Goal: Task Accomplishment & Management: Complete application form

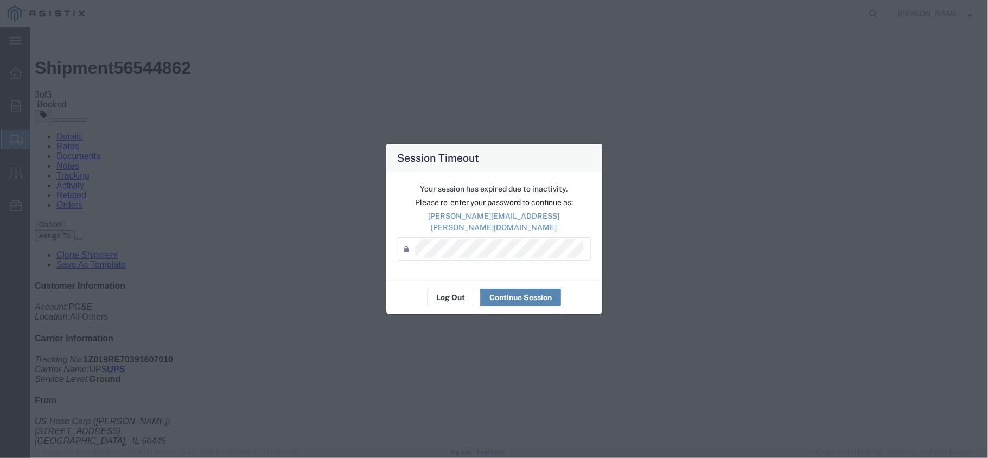
click at [510, 290] on button "Continue Session" at bounding box center [520, 297] width 81 height 17
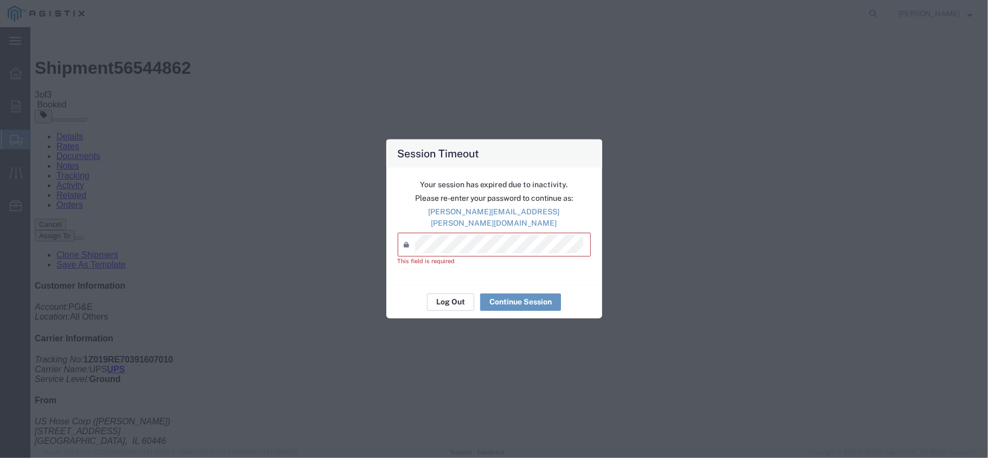
drag, startPoint x: 446, startPoint y: 305, endPoint x: 452, endPoint y: 295, distance: 11.4
click at [448, 300] on div "Log Out Continue Session" at bounding box center [494, 302] width 216 height 34
click at [452, 293] on button "Log Out" at bounding box center [450, 301] width 47 height 17
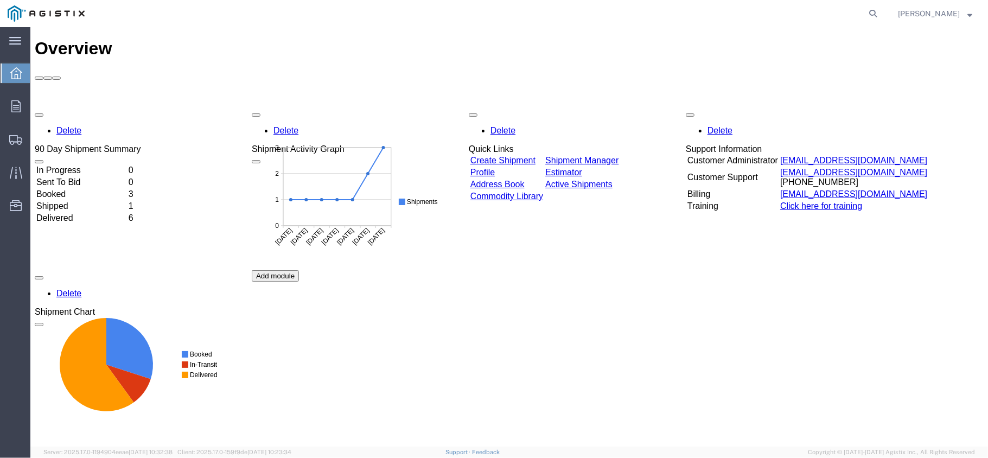
click at [535, 155] on link "Create Shipment" at bounding box center [502, 159] width 65 height 9
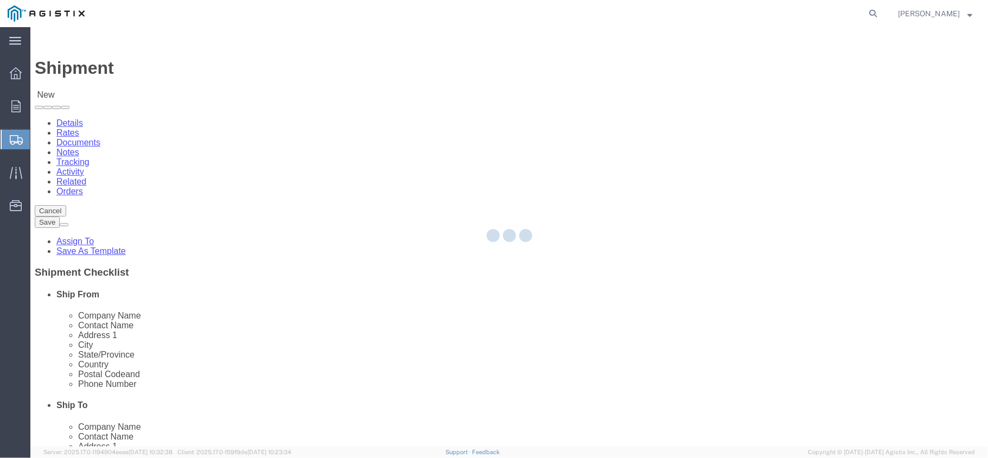
select select
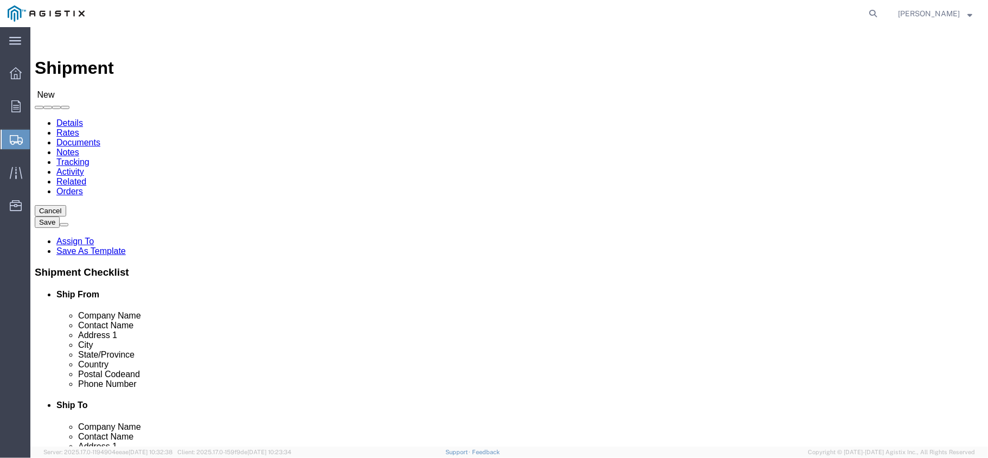
click select "Select PG&E US Hose Corp"
select select "9596"
click select "Select PG&E US Hose Corp"
select select
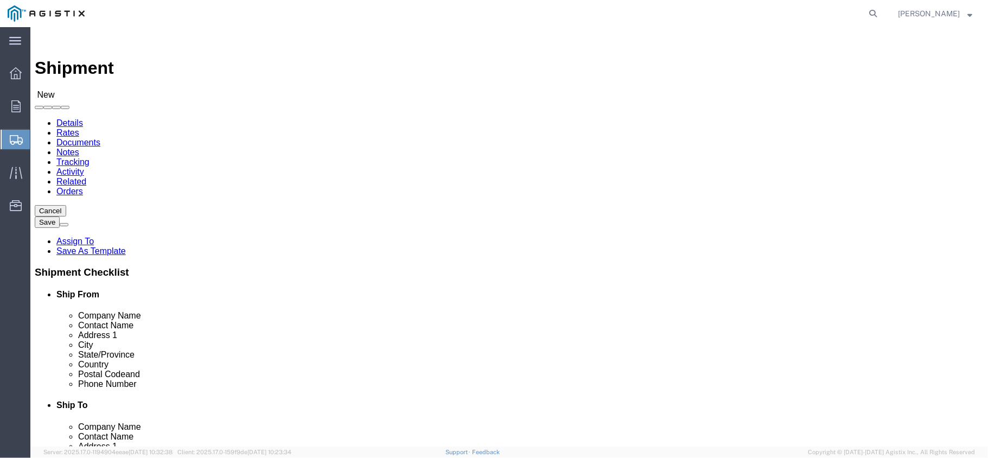
select select "PURCHORD"
click select "Select All Others [GEOGRAPHIC_DATA] [GEOGRAPHIC_DATA] [GEOGRAPHIC_DATA] [GEOGRA…"
select select "23082"
click select "Select All Others [GEOGRAPHIC_DATA] [GEOGRAPHIC_DATA] [GEOGRAPHIC_DATA] [GEOGRA…"
select select "MYPROFILE"
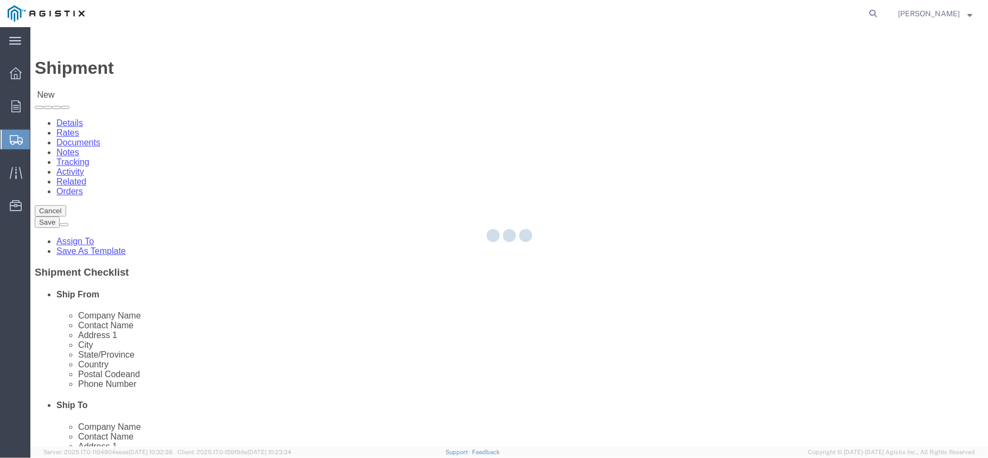
type input "US Hose Corp"
type input "[PERSON_NAME]"
type input "[STREET_ADDRESS]"
type input "[GEOGRAPHIC_DATA]"
type input "60446"
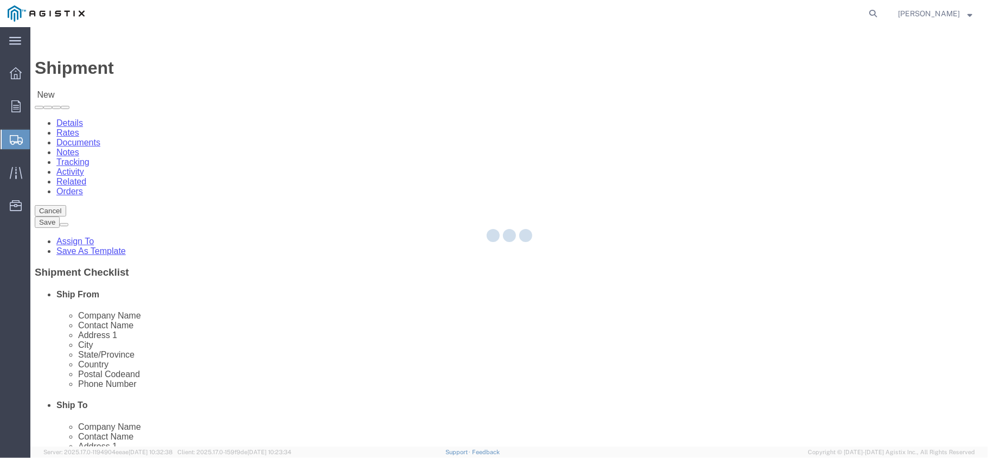
type input "[PHONE_NUMBER]"
type input "[PERSON_NAME][EMAIL_ADDRESS][PERSON_NAME][DOMAIN_NAME]"
checkbox input "true"
select select "IL"
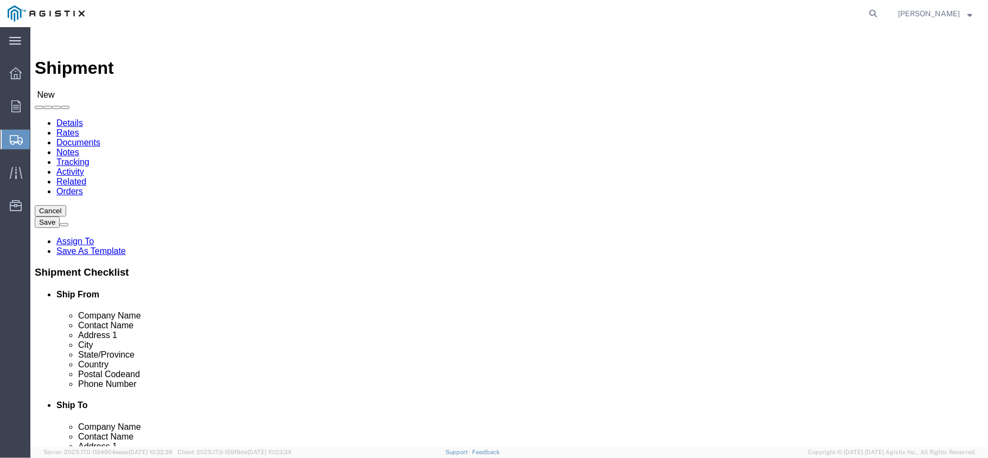
click input "text"
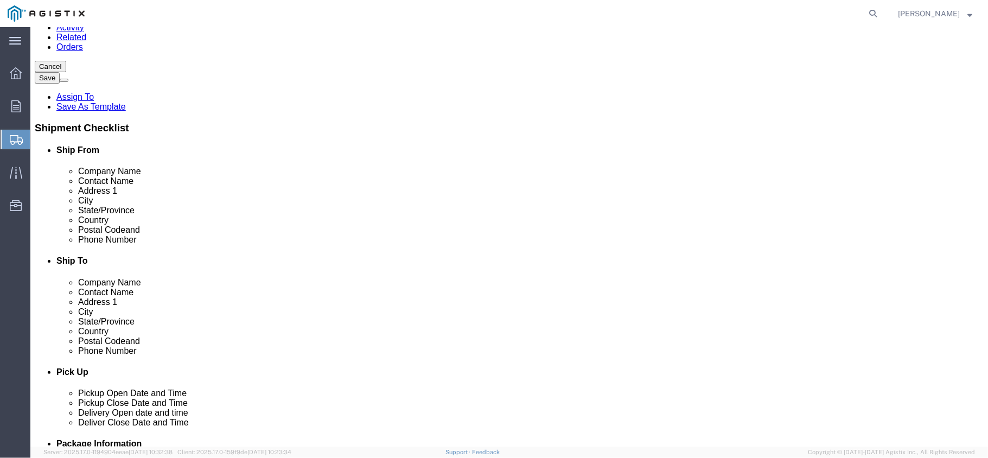
scroll to position [217, 0]
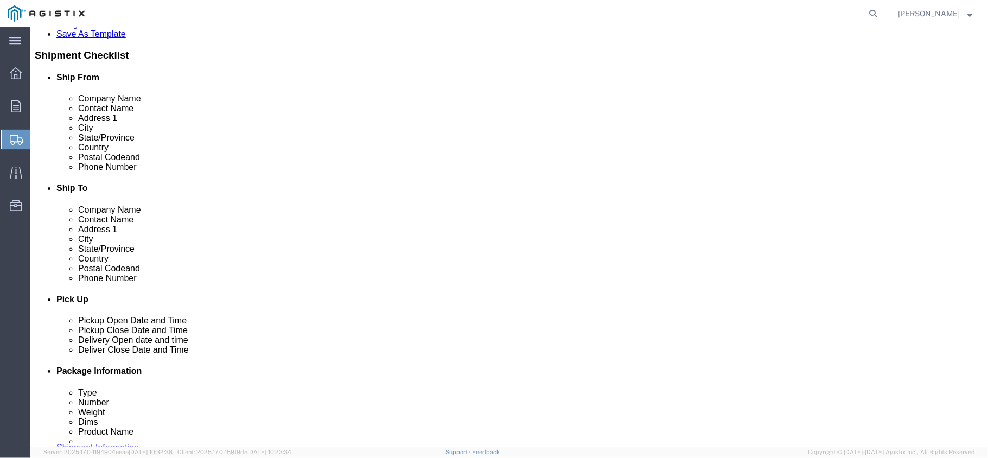
type input "fremont"
click p "- PG&E - () [STREET_ADDRESS][PERSON_NAME]"
select select
type input "PG&E"
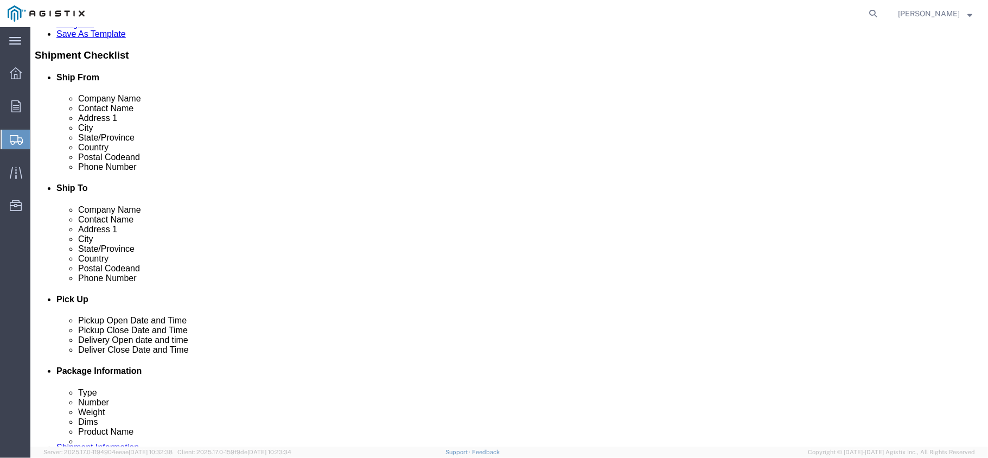
type input "[STREET_ADDRESS][PERSON_NAME]"
type input "Fremont"
type input "94538-3129"
select select "CA"
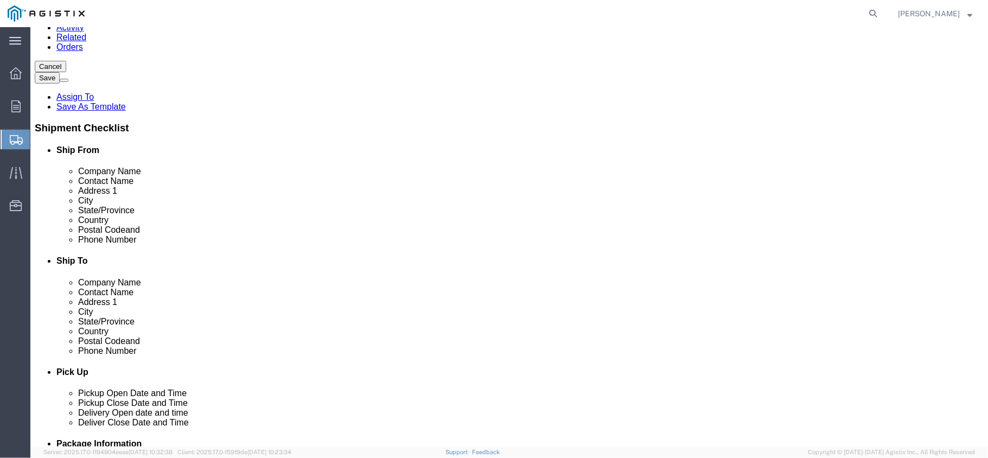
type input "Fremont"
select select
click input "text"
type input "[PERSON_NAME]"
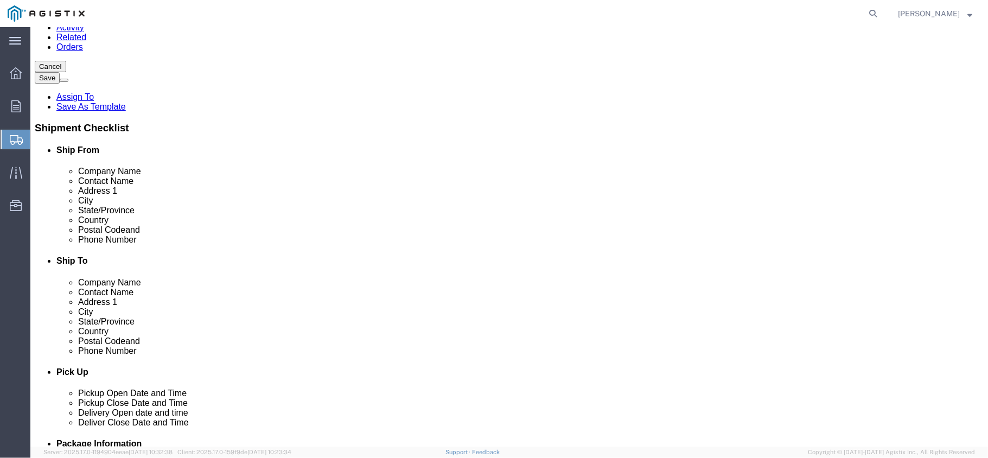
click input "text"
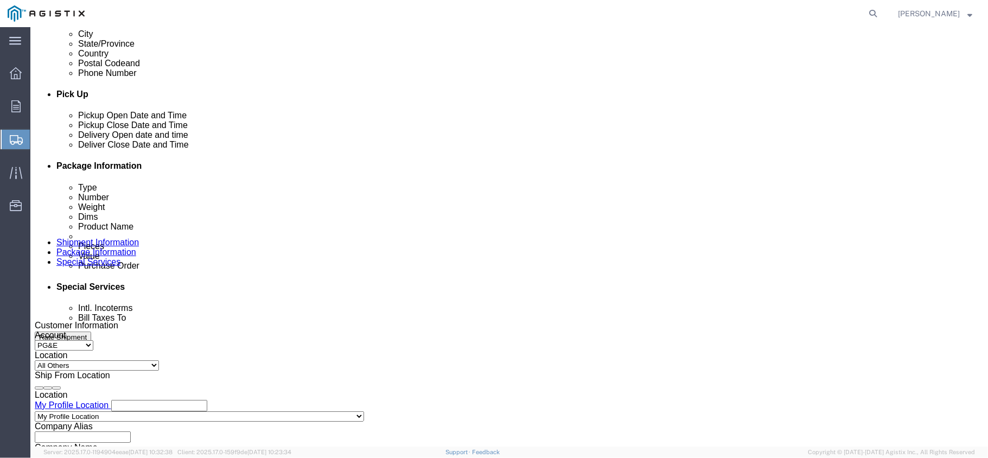
scroll to position [434, 0]
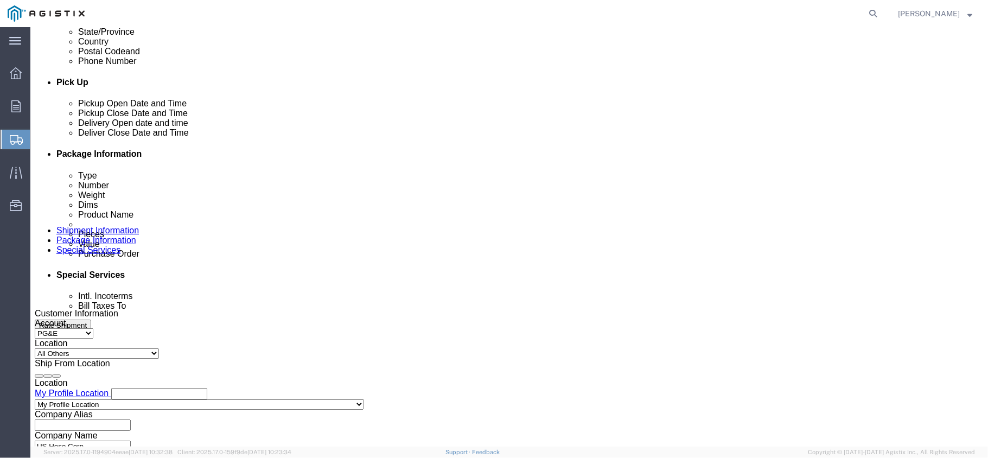
type input "8154073328"
click div "[DATE] 12:00 PM"
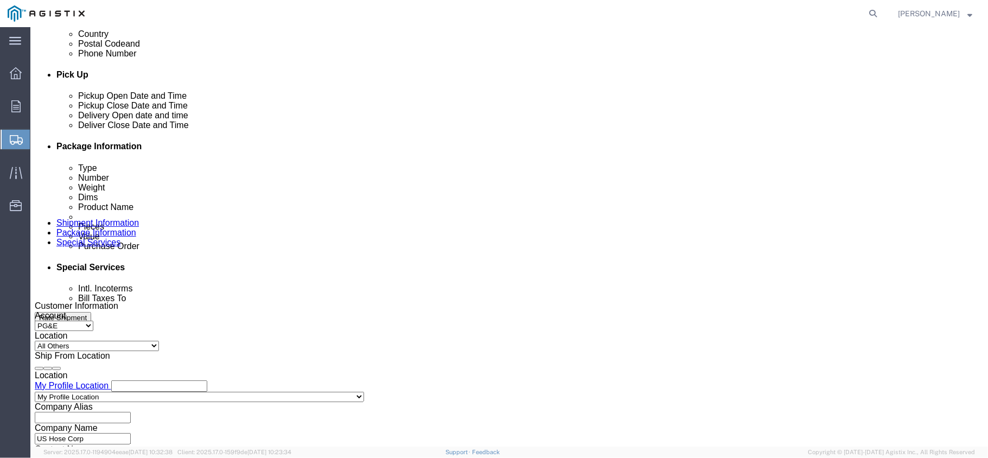
click button "Apply"
click div "[DATE] 1:00 PM"
click button "Apply"
click div
click button "Apply"
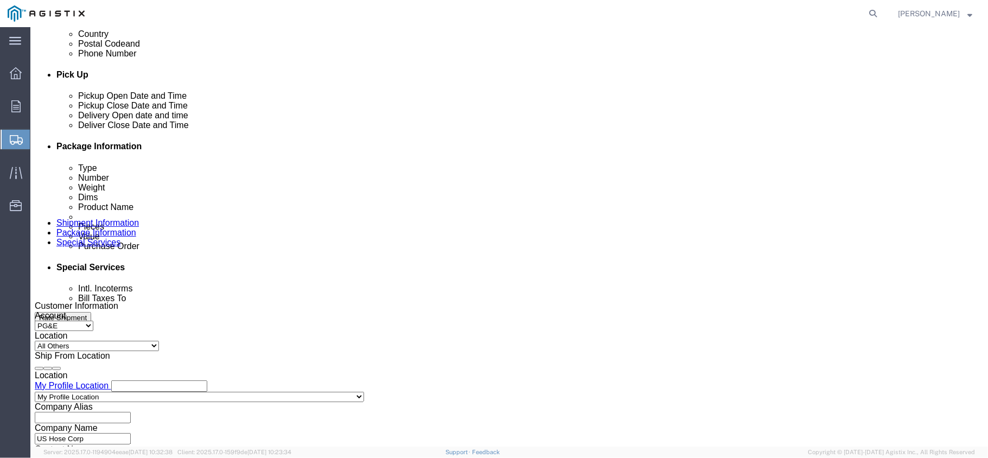
click div
click button "Apply"
click input "text"
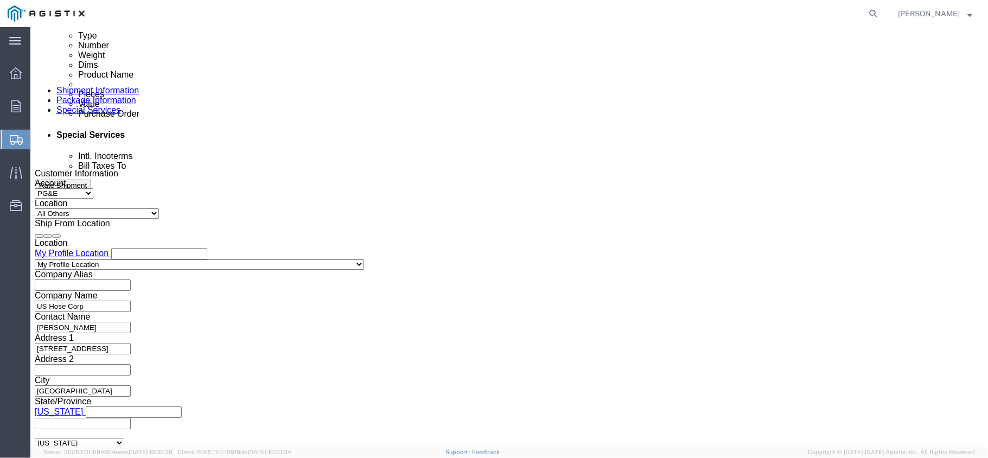
scroll to position [605, 0]
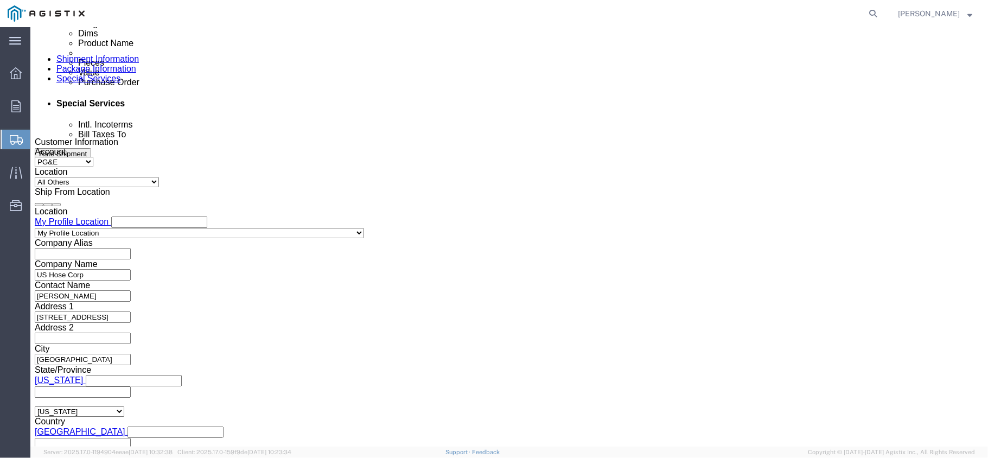
type input "3501397701"
click button "Continue"
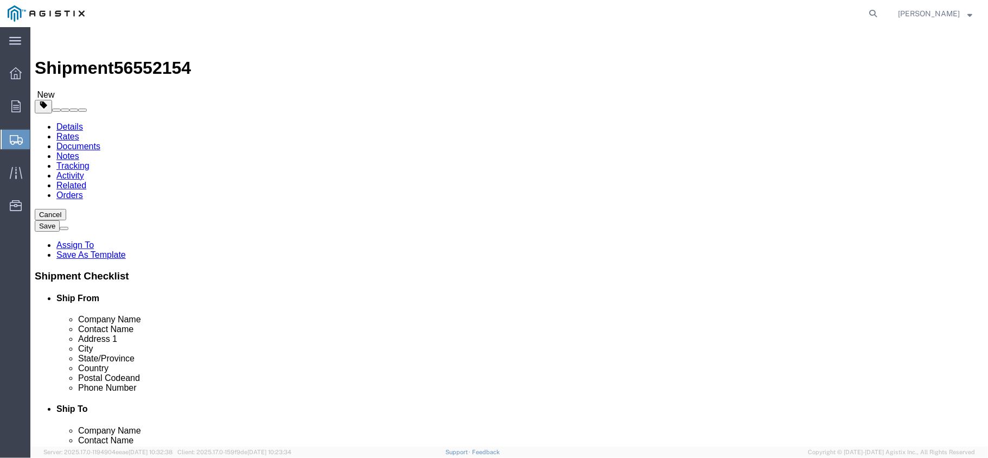
click select "Select Bulk Bundle(s) Cardboard Box(es) Carton(s) Crate(s) Drum(s) (Fiberboard)…"
select select "PSNS"
click select "Select Bulk Bundle(s) Cardboard Box(es) Carton(s) Crate(s) Drum(s) (Fiberboard)…"
click input "text"
type input "36"
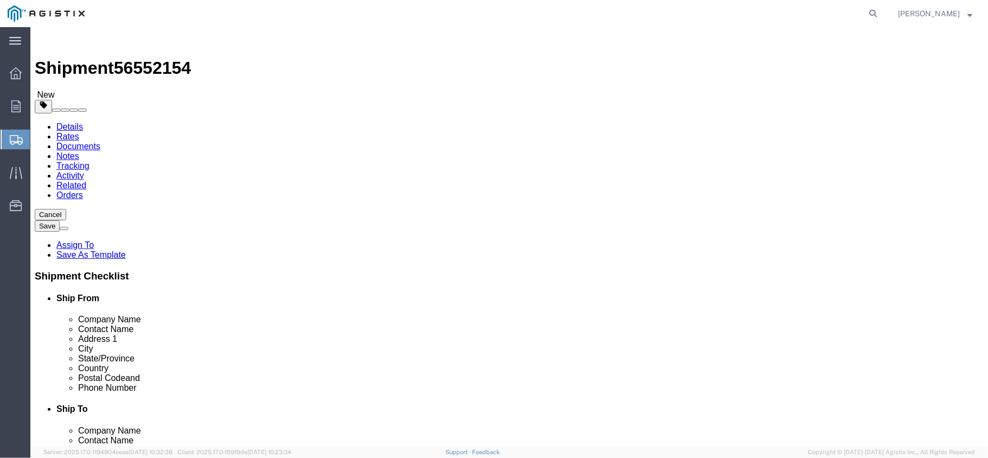
type input "36"
type input "26"
click input "0.00"
type input "171"
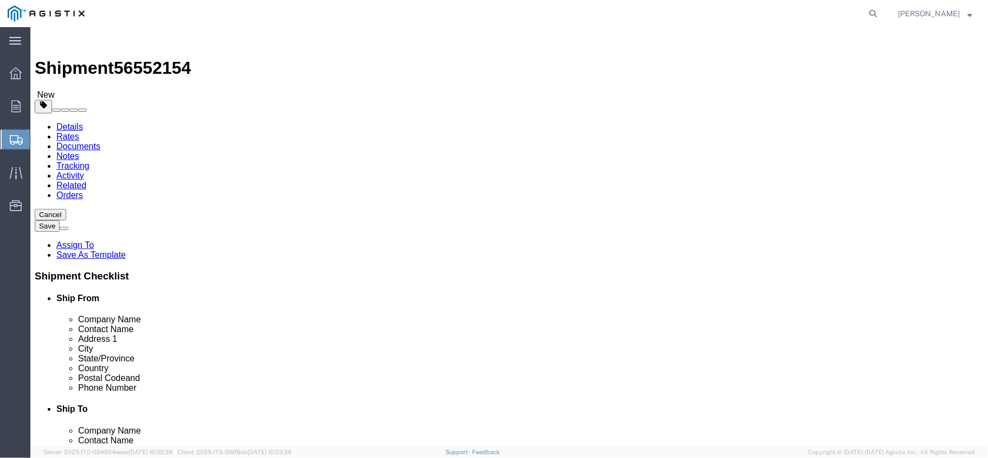
click link "Add Content"
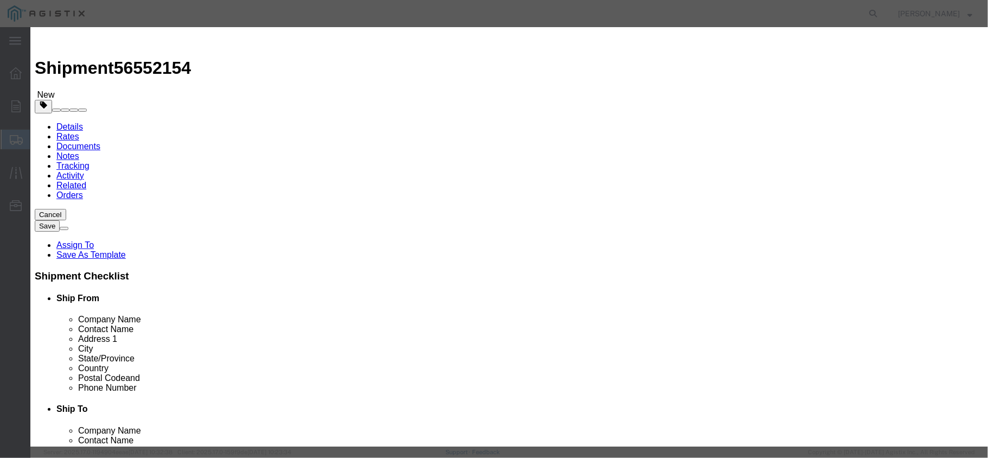
click input "text"
type input "TEFLON ASSEMBLIES"
click input "0"
type input "3"
click input "text"
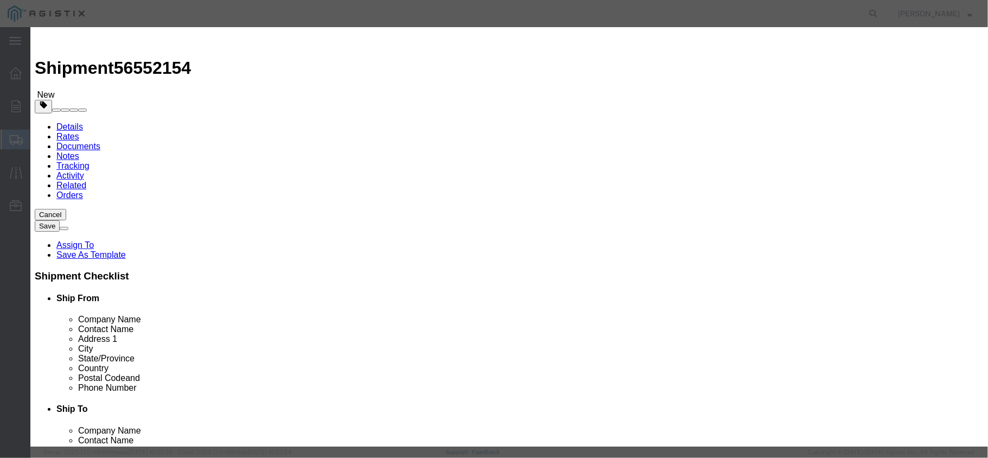
type input "1"
click select "Select 50 55 60 65 70 85 92.5 100 125 175 250 300 400"
select select "70"
click select "Select 50 55 60 65 70 85 92.5 100 125 175 250 300 400"
click button "Save & Close"
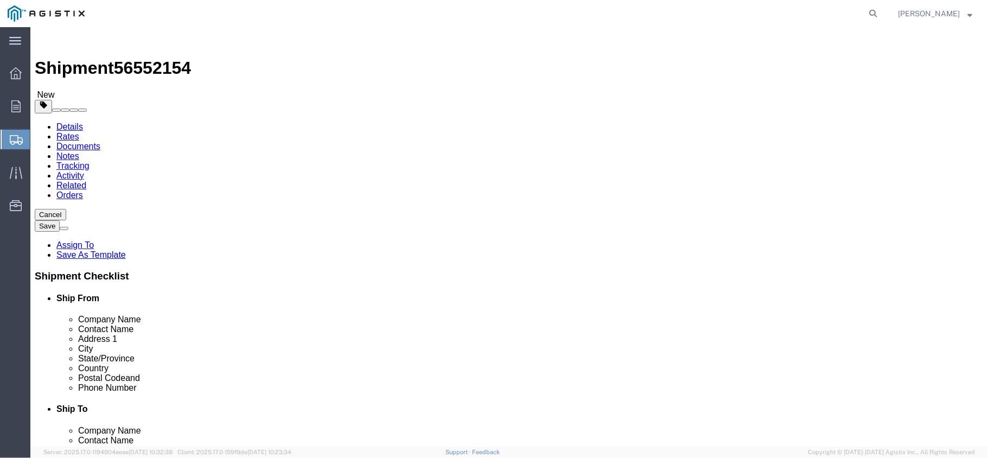
click button "Rate Shipment"
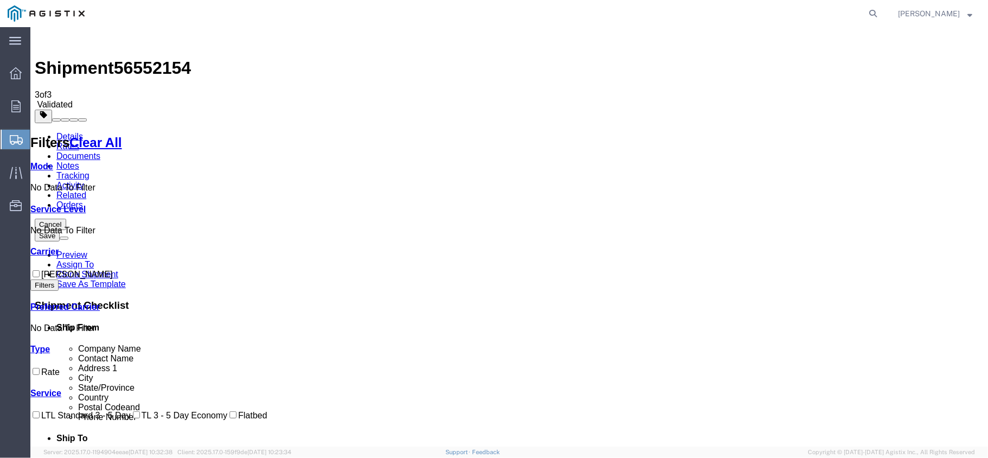
checkbox input "true"
